Goal: Information Seeking & Learning: Learn about a topic

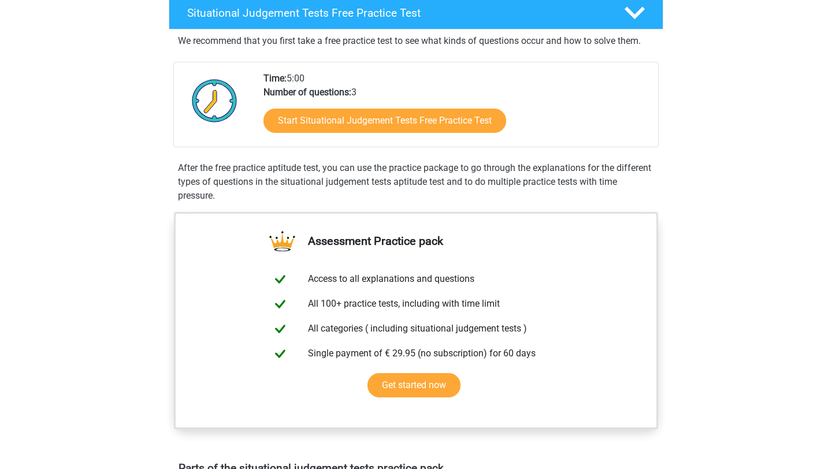
scroll to position [259, 0]
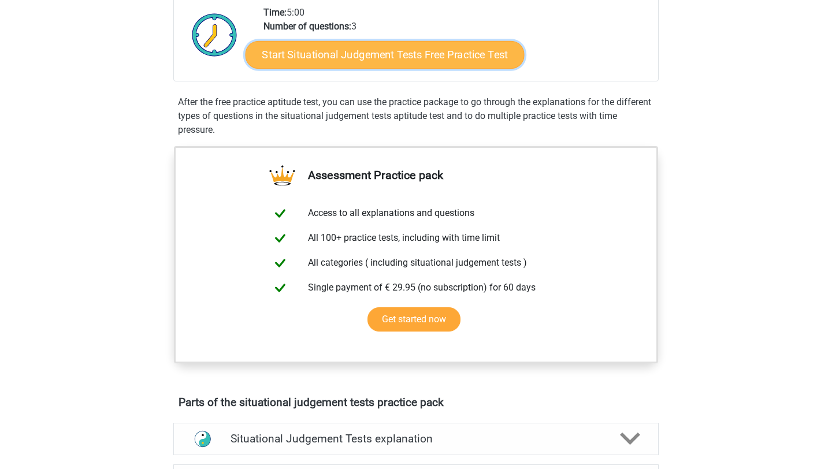
click at [378, 59] on link "Start Situational Judgement Tests Free Practice Test" at bounding box center [385, 55] width 279 height 28
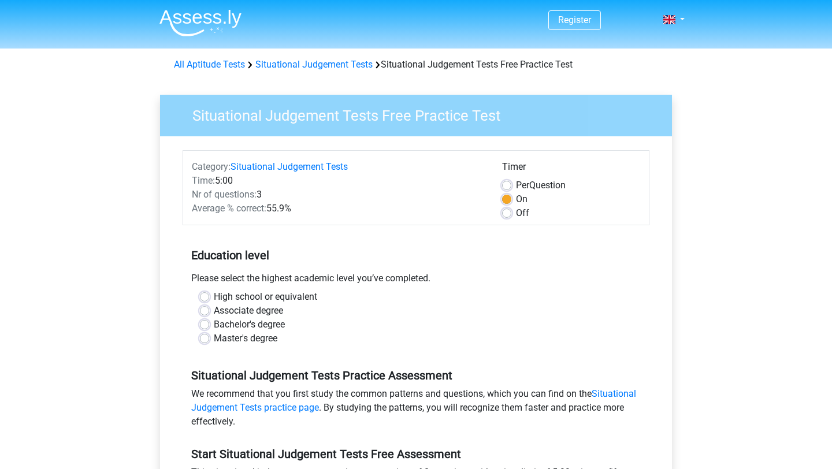
click at [210, 327] on div "Bachelor's degree" at bounding box center [416, 325] width 432 height 14
click at [214, 325] on label "Bachelor's degree" at bounding box center [249, 325] width 71 height 14
click at [206, 325] on input "Bachelor's degree" at bounding box center [204, 324] width 9 height 12
radio input "true"
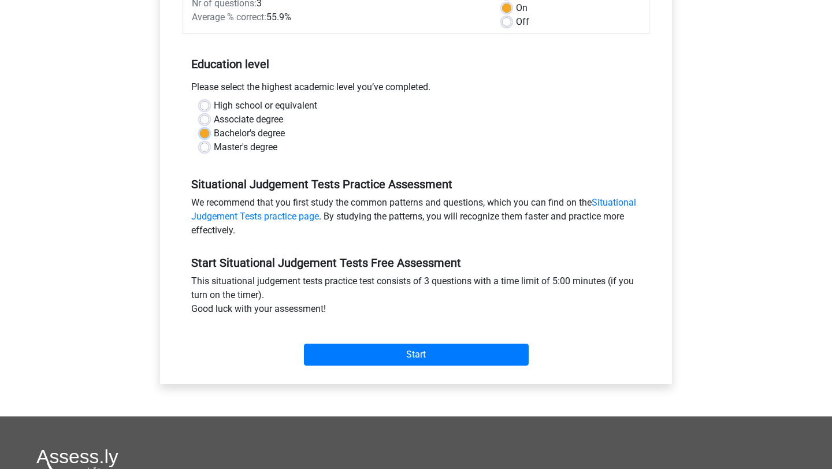
scroll to position [193, 0]
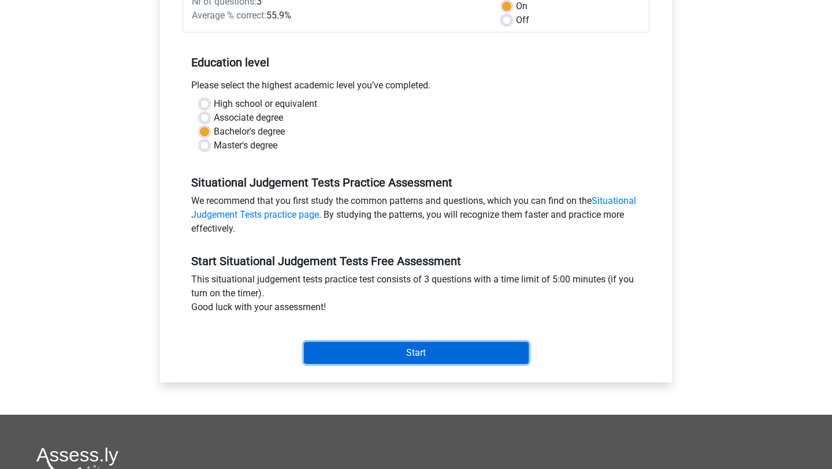
click at [393, 354] on input "Start" at bounding box center [416, 353] width 225 height 22
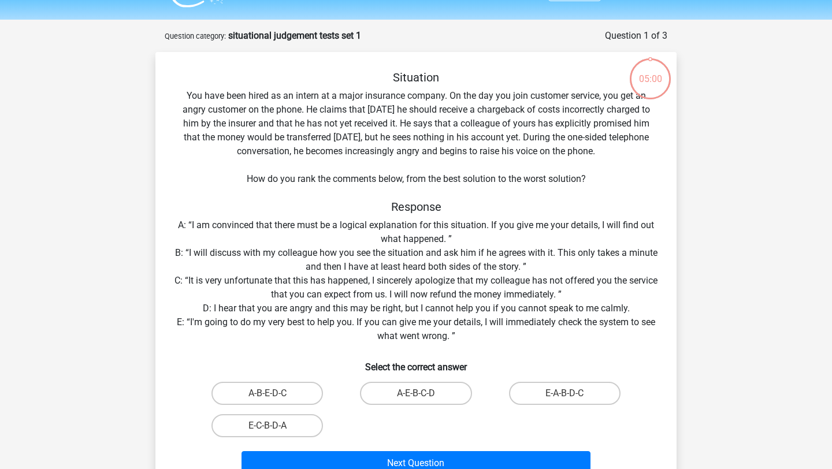
scroll to position [38, 0]
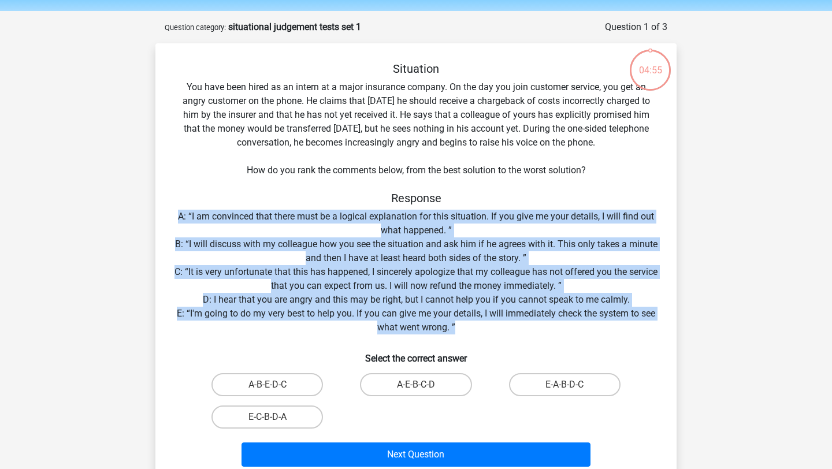
drag, startPoint x: 169, startPoint y: 210, endPoint x: 488, endPoint y: 323, distance: 337.9
click at [488, 323] on div "Situation You have been hired as an intern at a major insurance company. On the…" at bounding box center [416, 267] width 512 height 410
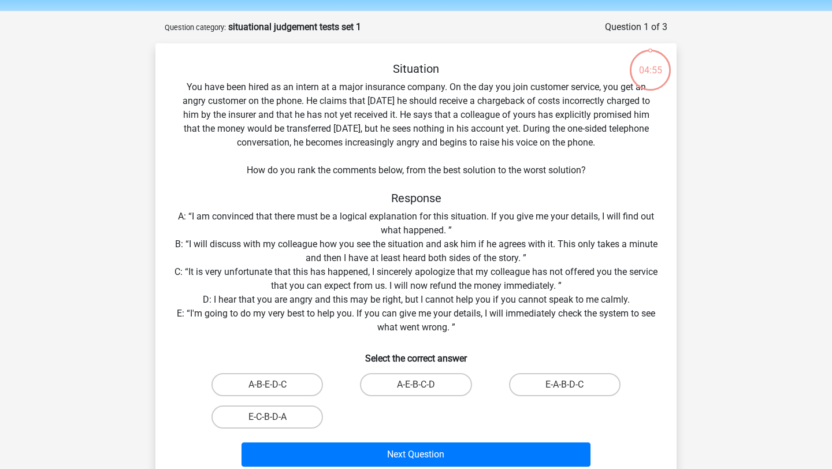
click at [363, 186] on div "Situation You have been hired as an intern at a major insurance company. On the…" at bounding box center [416, 267] width 512 height 410
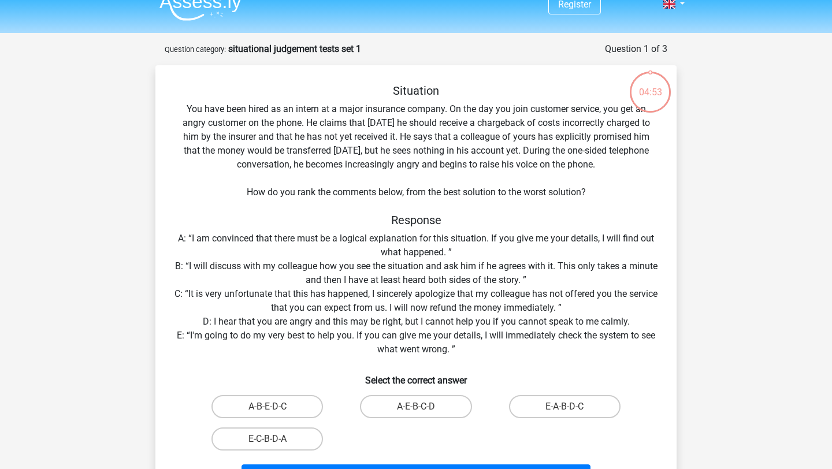
scroll to position [14, 0]
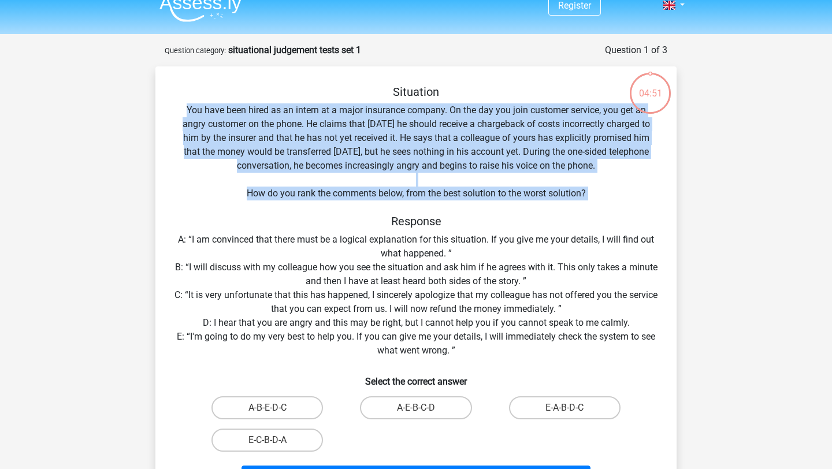
drag, startPoint x: 182, startPoint y: 103, endPoint x: 667, endPoint y: 207, distance: 495.8
click at [667, 207] on div "Situation You have been hired as an intern at a major insurance company. On the…" at bounding box center [416, 290] width 512 height 410
copy div "You have been hired as an intern at a major insurance company. On the day you j…"
click at [263, 203] on div "Situation You have been hired as an intern at a major insurance company. On the…" at bounding box center [416, 290] width 512 height 410
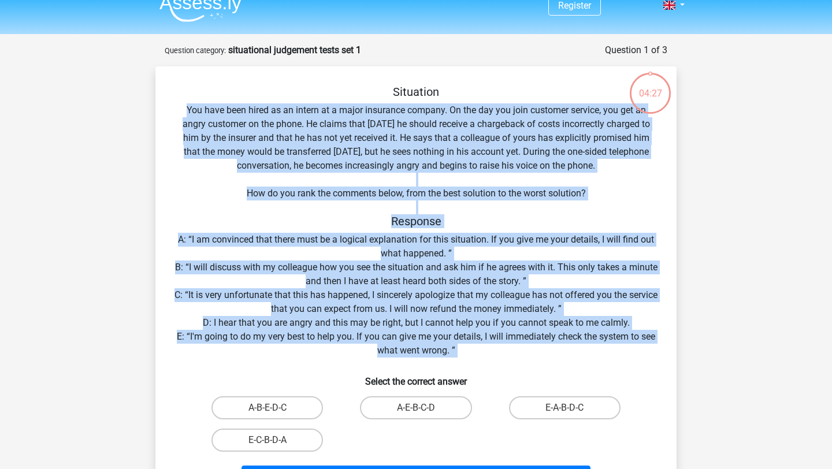
drag, startPoint x: 183, startPoint y: 103, endPoint x: 574, endPoint y: 366, distance: 472.1
click at [574, 366] on div "Situation You have been hired as an intern at a major insurance company. On the…" at bounding box center [416, 290] width 512 height 410
copy div "You have been hired as an intern at a major insurance company. On the day you j…"
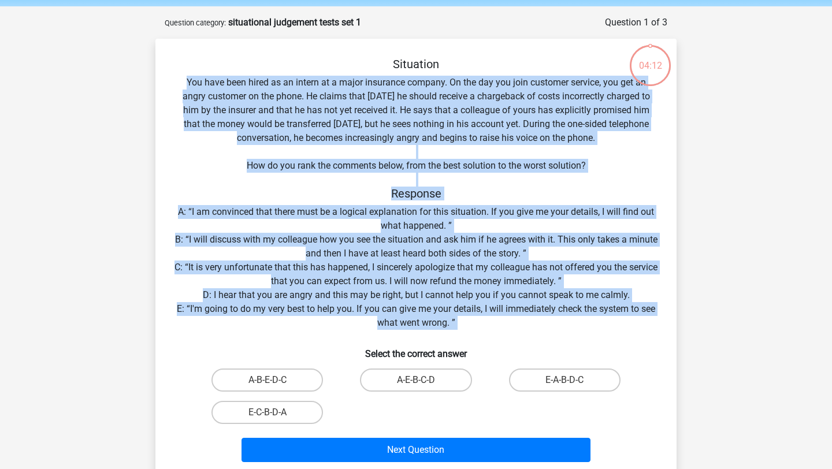
scroll to position [43, 0]
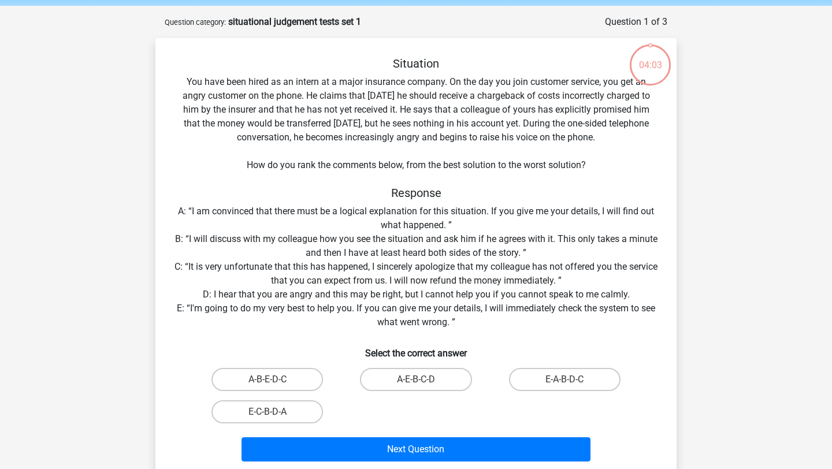
click at [343, 233] on div "Situation You have been hired as an intern at a major insurance company. On the…" at bounding box center [416, 262] width 512 height 410
click at [564, 379] on label "E-A-B-D-C" at bounding box center [565, 379] width 112 height 23
click at [564, 380] on input "E-A-B-D-C" at bounding box center [568, 384] width 8 height 8
radio input "true"
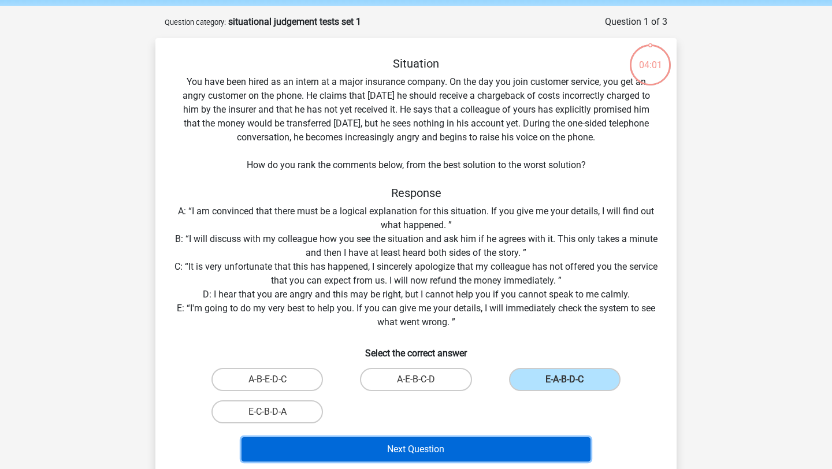
click at [499, 455] on button "Next Question" at bounding box center [417, 449] width 350 height 24
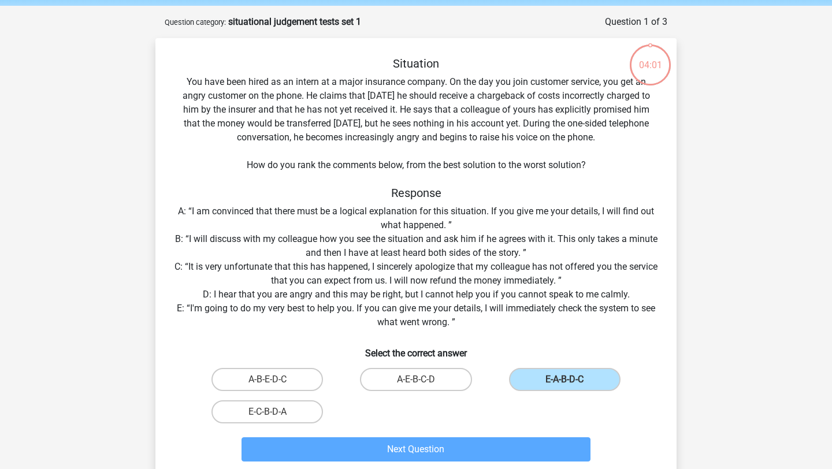
scroll to position [58, 0]
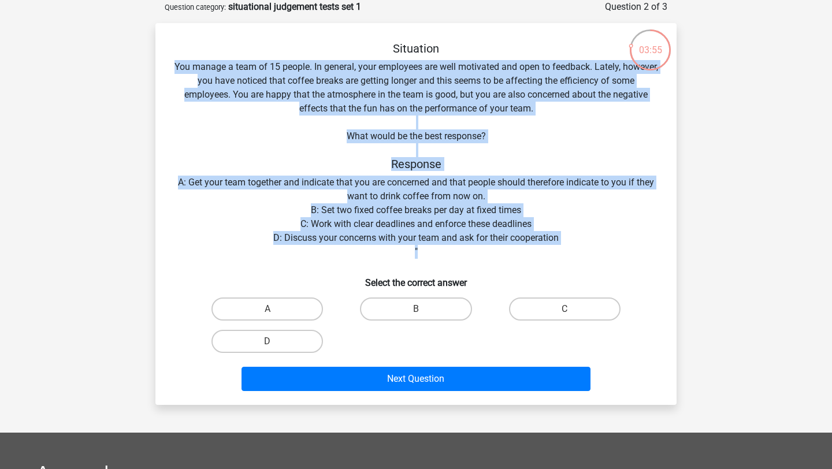
drag, startPoint x: 187, startPoint y: 61, endPoint x: 503, endPoint y: 248, distance: 367.8
click at [506, 248] on div "Situation You manage a team of 15 people. In general, your employees are well m…" at bounding box center [416, 219] width 512 height 354
copy div "You manage a team of 15 people. In general, your employees are well motivated a…"
click at [285, 332] on label "D" at bounding box center [267, 341] width 112 height 23
click at [275, 341] on input "D" at bounding box center [272, 345] width 8 height 8
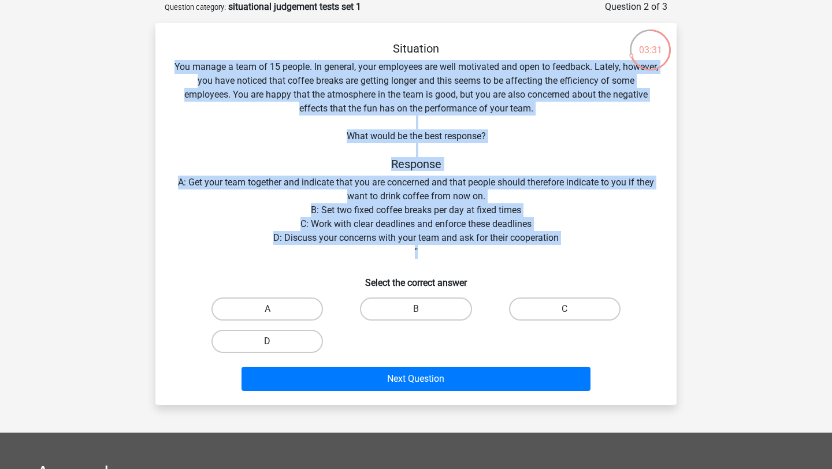
radio input "true"
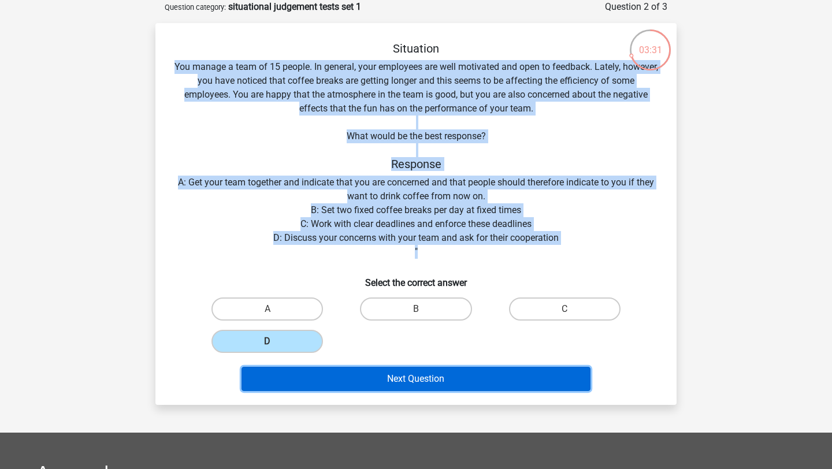
click at [299, 391] on button "Next Question" at bounding box center [417, 379] width 350 height 24
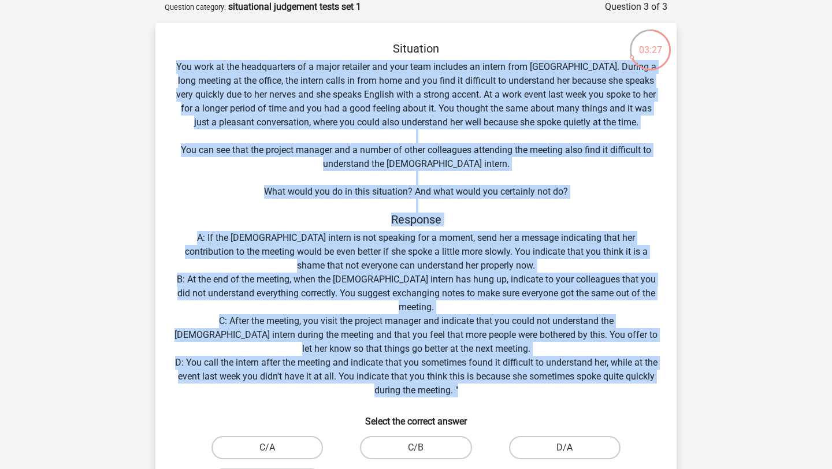
drag, startPoint x: 172, startPoint y: 61, endPoint x: 482, endPoint y: 388, distance: 451.2
click at [482, 388] on div "Situation You work at the headquarters of a major retailer and your team includ…" at bounding box center [416, 288] width 512 height 493
copy div "You work at the headquarters of a major retailer and your team includes an inte…"
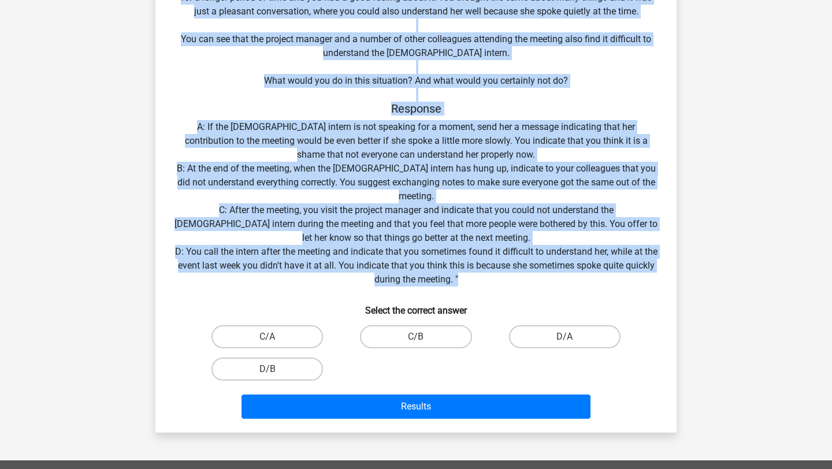
scroll to position [174, 0]
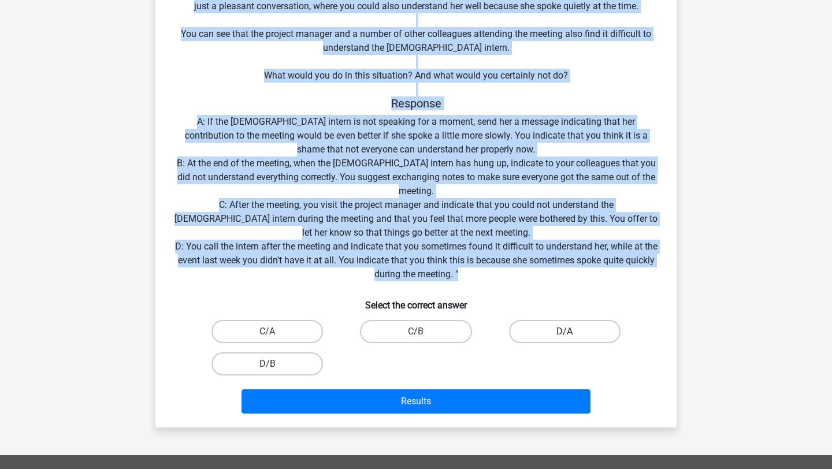
click at [533, 338] on label "D/A" at bounding box center [565, 331] width 112 height 23
click at [564, 338] on input "D/A" at bounding box center [568, 336] width 8 height 8
radio input "true"
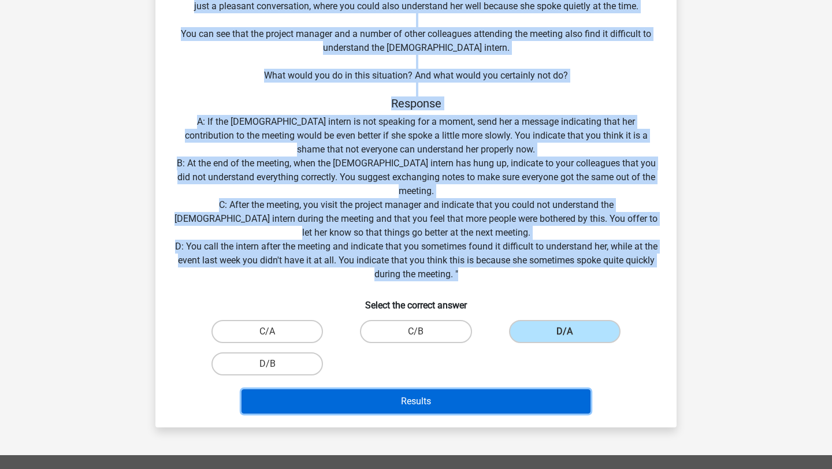
click at [474, 408] on button "Results" at bounding box center [417, 401] width 350 height 24
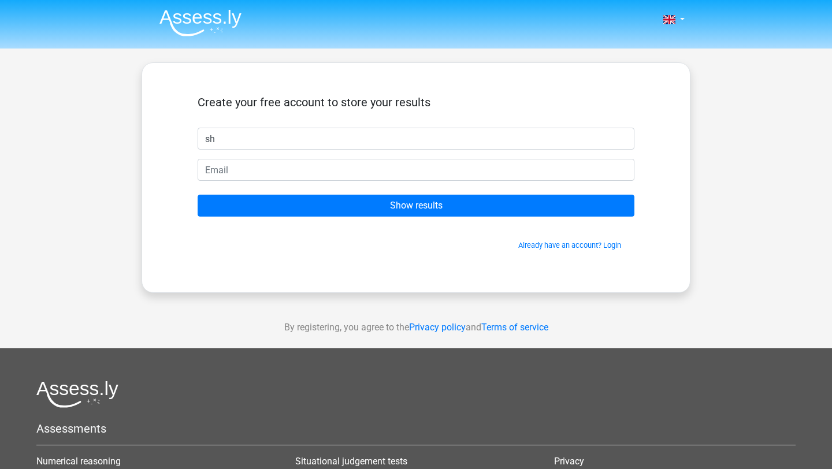
type input "shey"
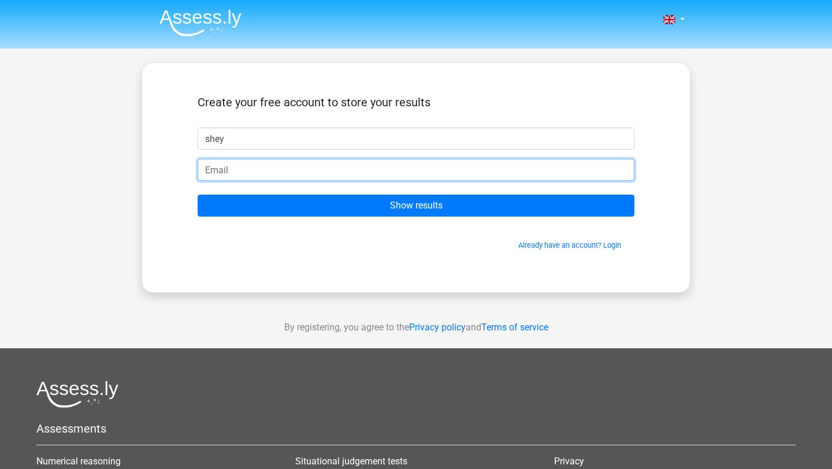
click at [296, 166] on input "email" at bounding box center [416, 170] width 437 height 22
type input "makitashey@gmail.com"
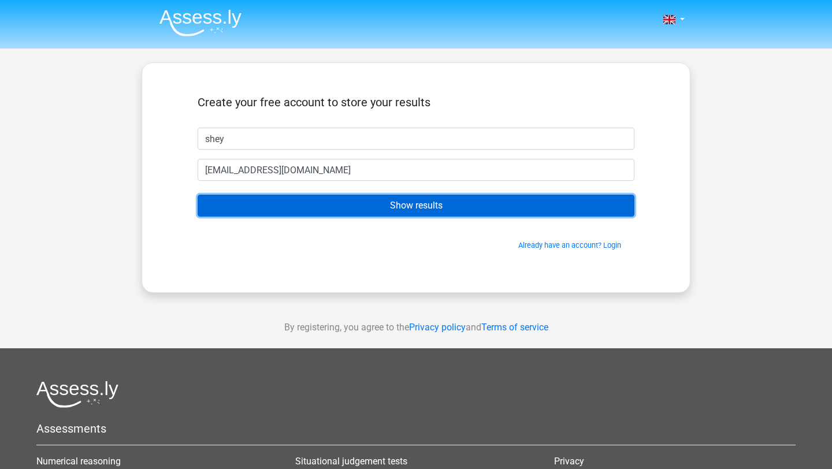
click at [343, 206] on input "Show results" at bounding box center [416, 206] width 437 height 22
